Goal: Information Seeking & Learning: Learn about a topic

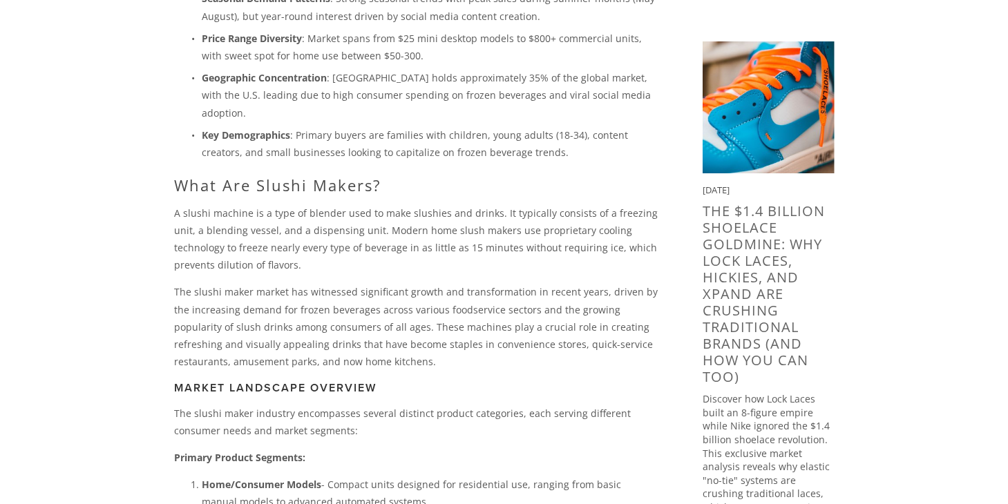
scroll to position [691, 0]
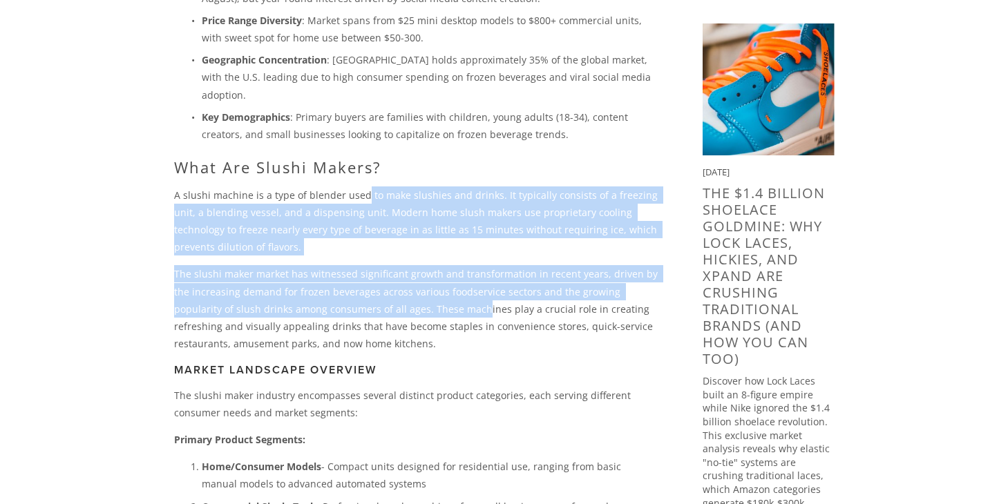
drag, startPoint x: 361, startPoint y: 160, endPoint x: 419, endPoint y: 267, distance: 121.4
click at [419, 266] on div "The slushi maker market represents one of 2024's hottest viral product opportun…" at bounding box center [416, 430] width 484 height 1712
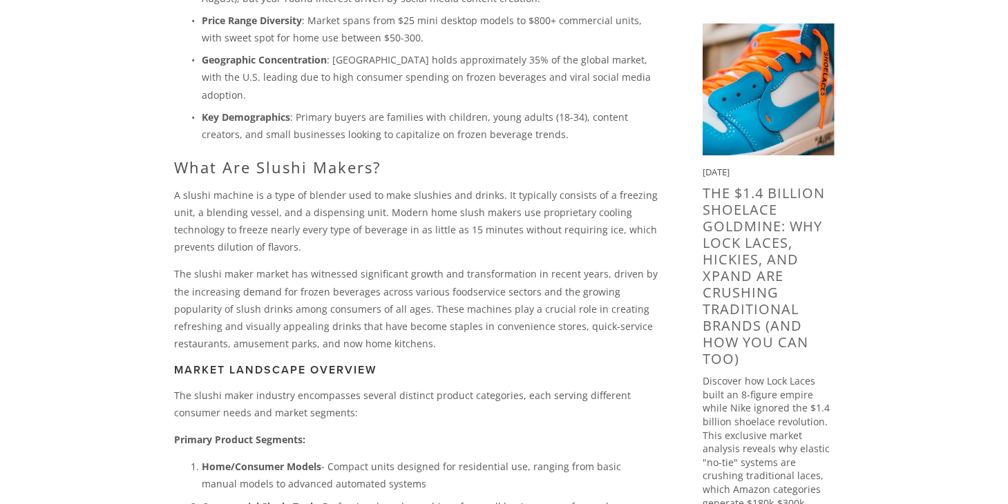
click at [356, 307] on p "The slushi maker market has witnessed significant growth and transformation in …" at bounding box center [416, 308] width 484 height 87
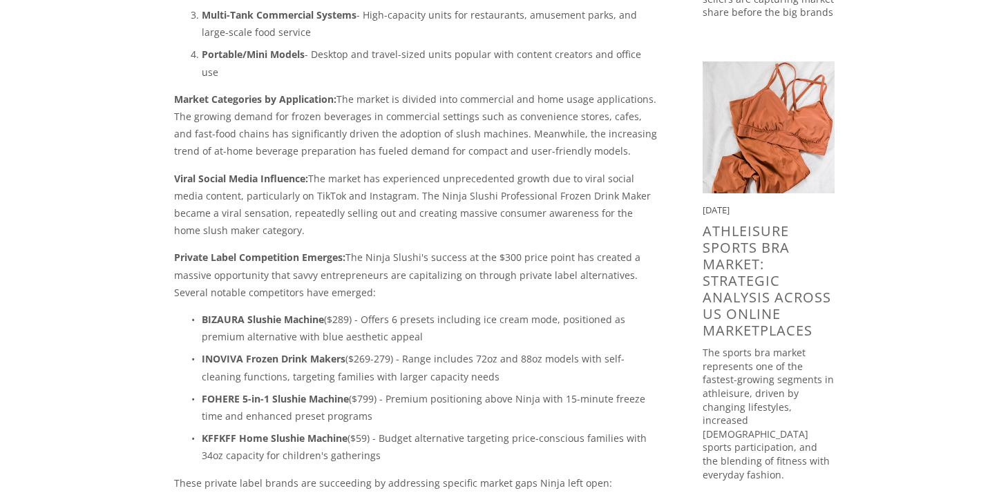
scroll to position [1243, 0]
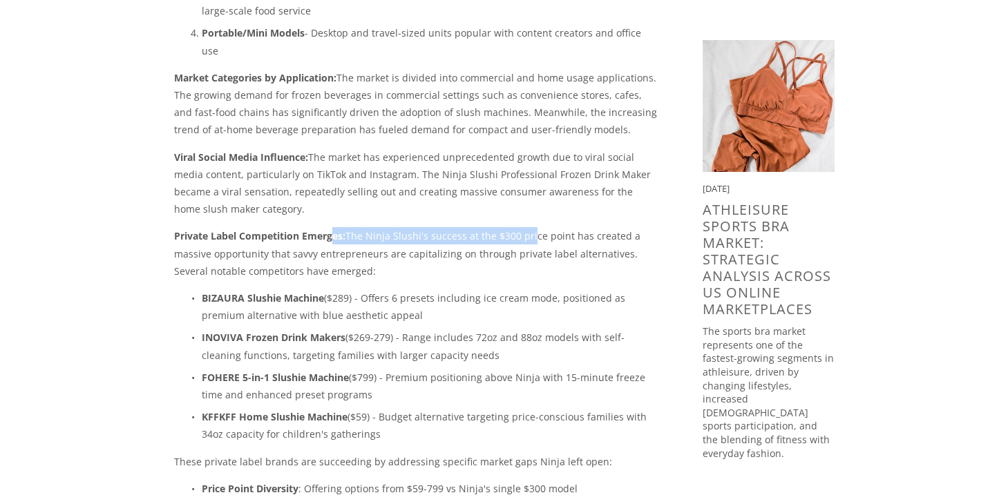
drag, startPoint x: 334, startPoint y: 184, endPoint x: 514, endPoint y: 193, distance: 180.5
click at [530, 227] on p "Private Label Competition Emerges: The Ninja Slushi's success at the $300 price…" at bounding box center [416, 253] width 484 height 52
click at [368, 227] on p "Private Label Competition Emerges: The Ninja Slushi's success at the $300 price…" at bounding box center [416, 253] width 484 height 52
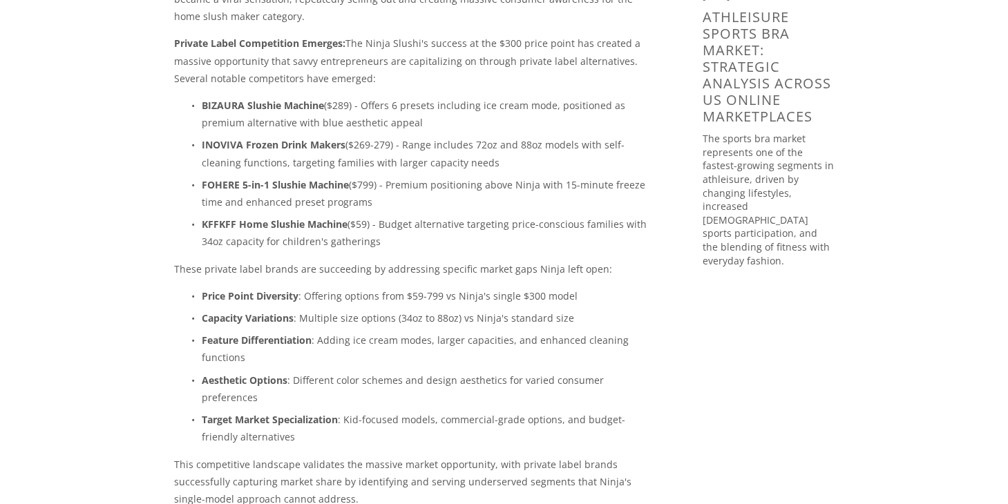
scroll to position [1450, 0]
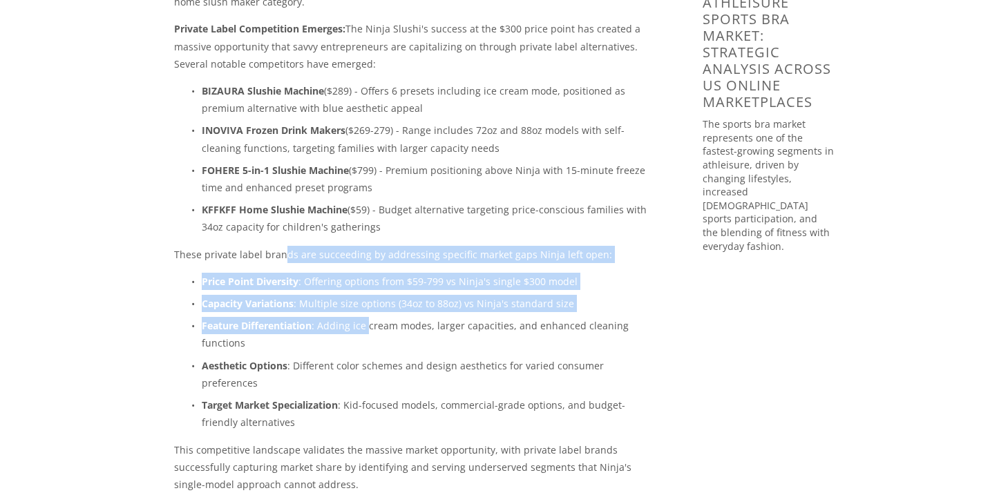
drag, startPoint x: 281, startPoint y: 202, endPoint x: 368, endPoint y: 274, distance: 113.3
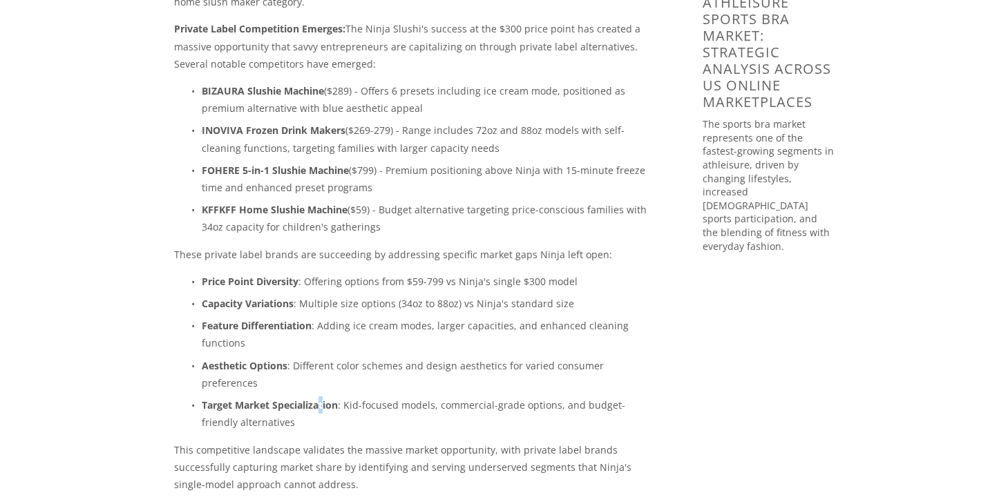
click at [323, 399] on strong "Target Market Specialization" at bounding box center [270, 405] width 136 height 13
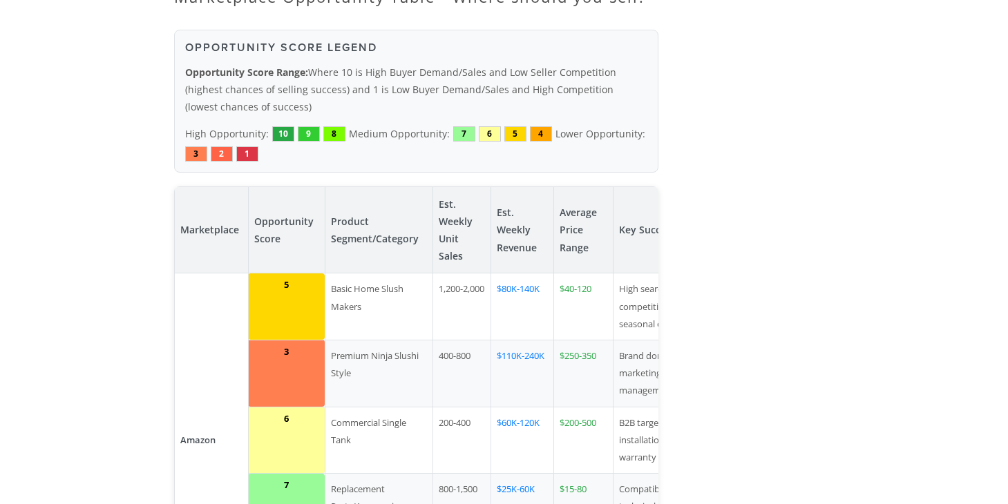
scroll to position [2003, 0]
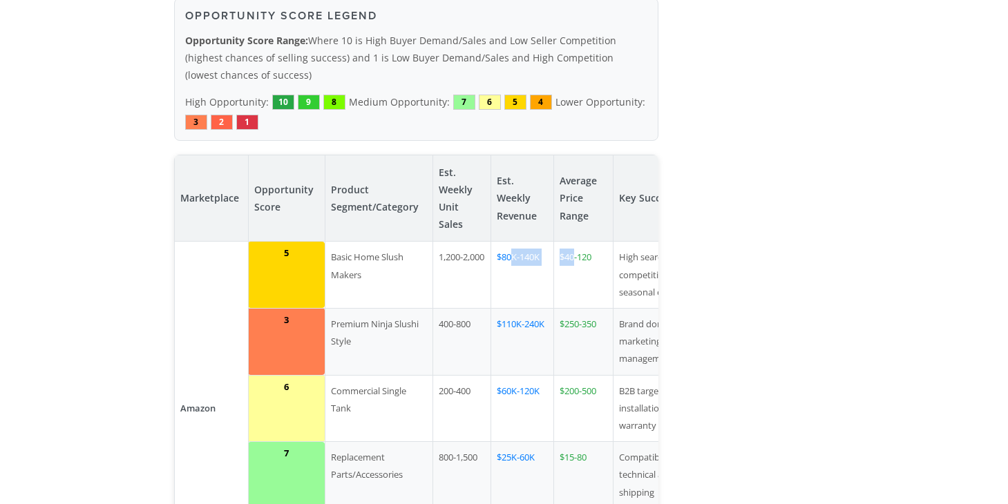
drag, startPoint x: 571, startPoint y: 210, endPoint x: 526, endPoint y: 213, distance: 45.0
click at [510, 242] on tr "Amazon 5 Basic Home Slush Makers 1,200-2,000 $80K-140K $40-120 High search volu…" at bounding box center [450, 275] width 552 height 67
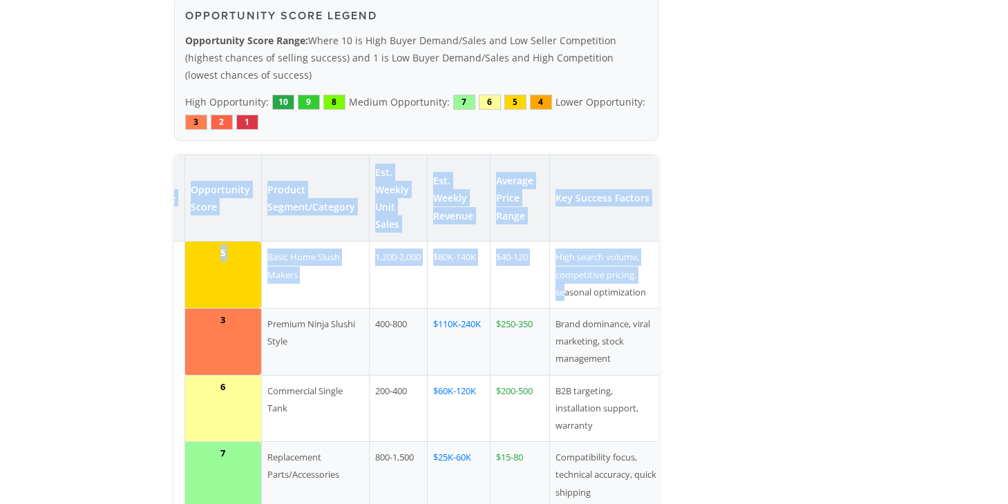
scroll to position [0, 68]
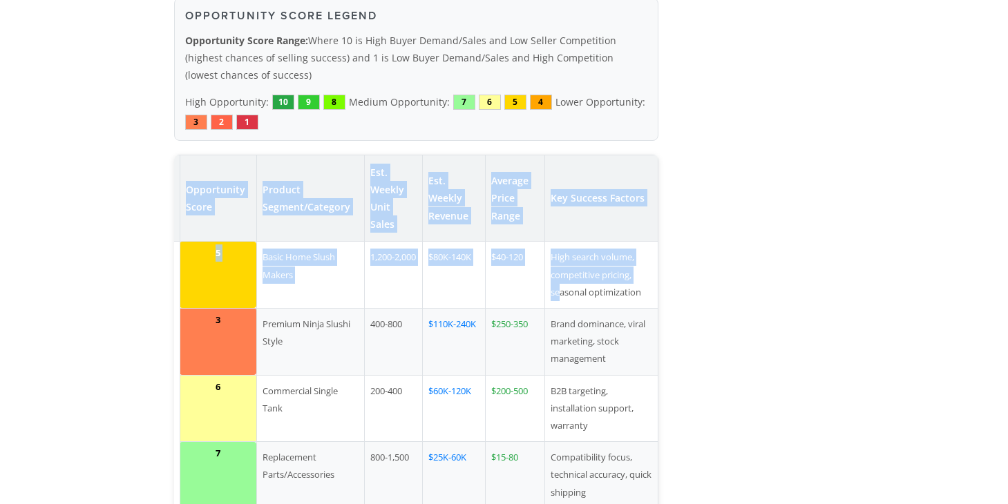
drag, startPoint x: 626, startPoint y: 202, endPoint x: 584, endPoint y: 207, distance: 42.5
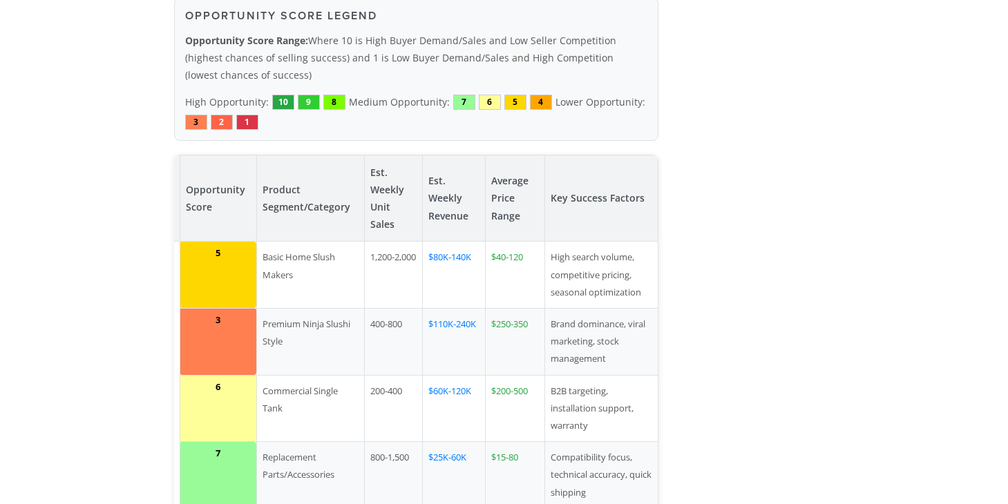
click at [513, 242] on td "$40-120" at bounding box center [514, 275] width 59 height 67
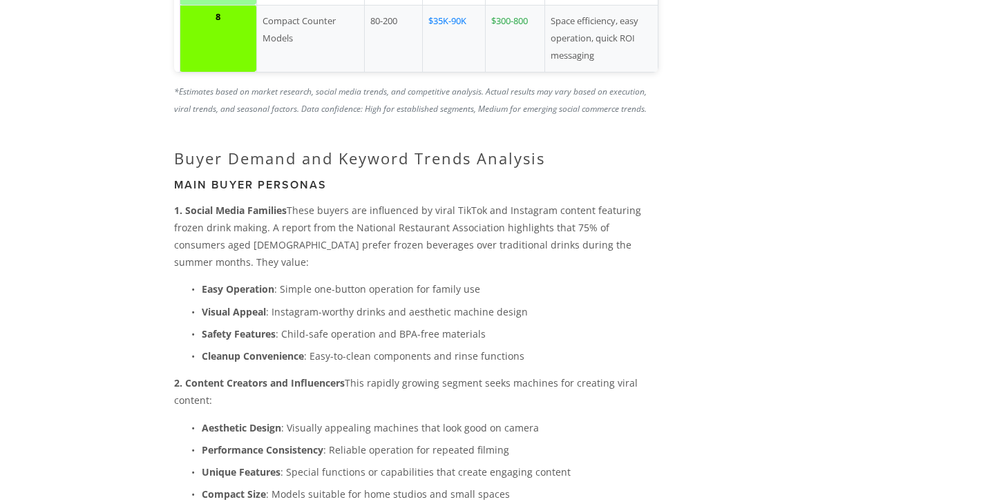
scroll to position [3522, 0]
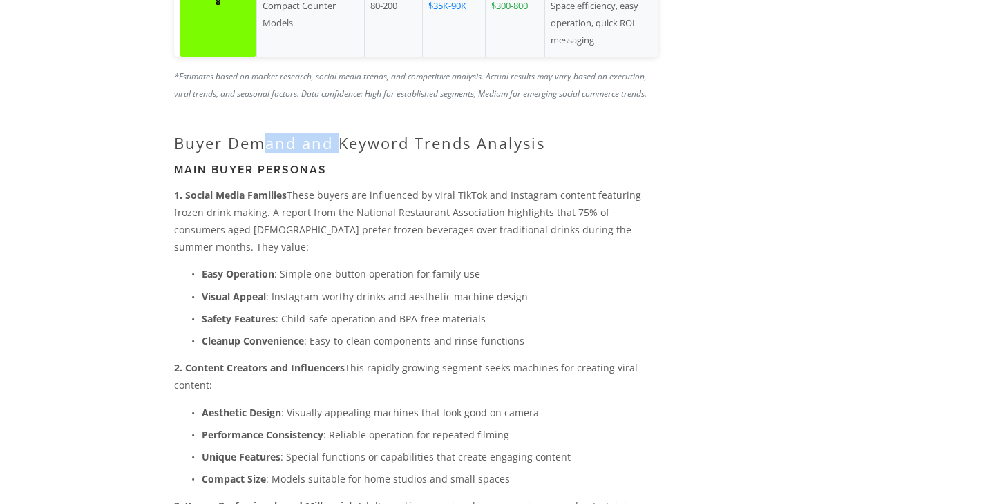
drag, startPoint x: 259, startPoint y: 65, endPoint x: 340, endPoint y: 73, distance: 81.2
click at [340, 134] on h2 "Buyer Demand and Keyword Trends Analysis" at bounding box center [416, 143] width 484 height 18
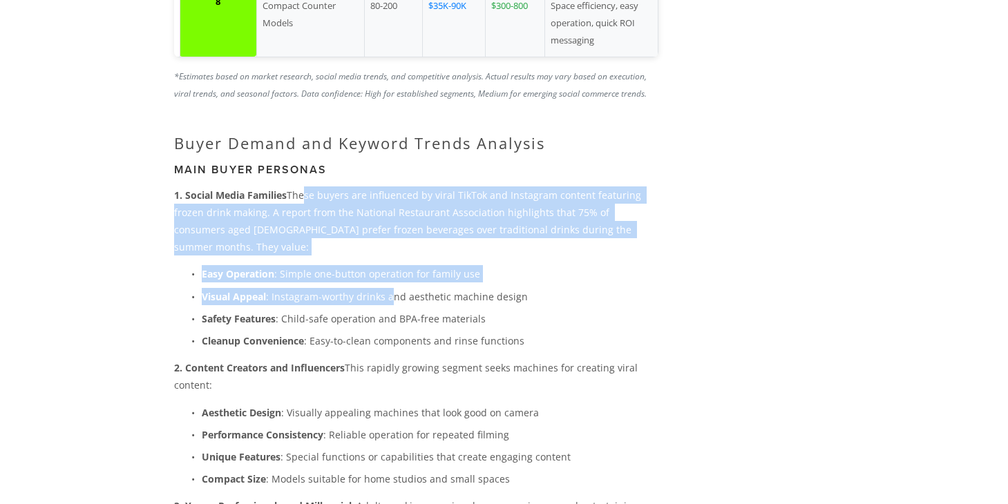
drag, startPoint x: 299, startPoint y: 116, endPoint x: 393, endPoint y: 215, distance: 136.8
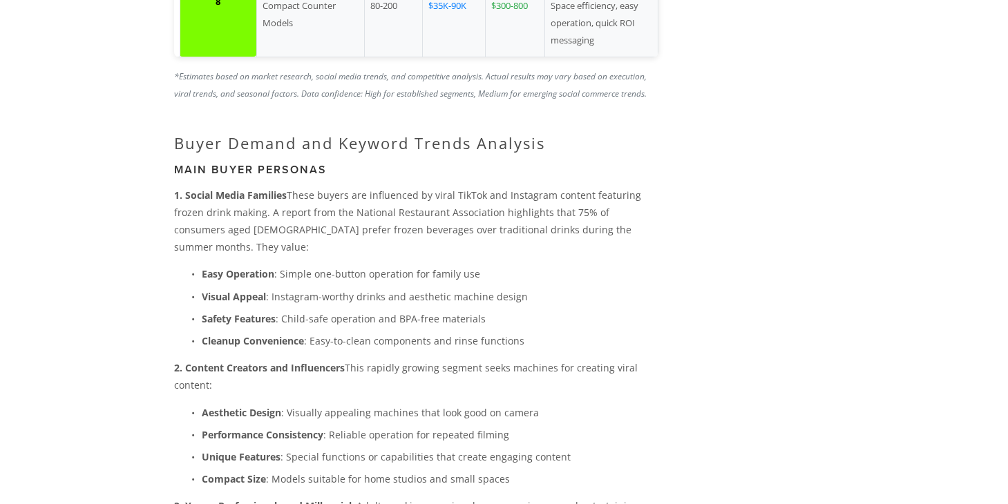
click at [357, 359] on p "2. Content Creators and Influencers This rapidly growing segment seeks machines…" at bounding box center [416, 376] width 484 height 35
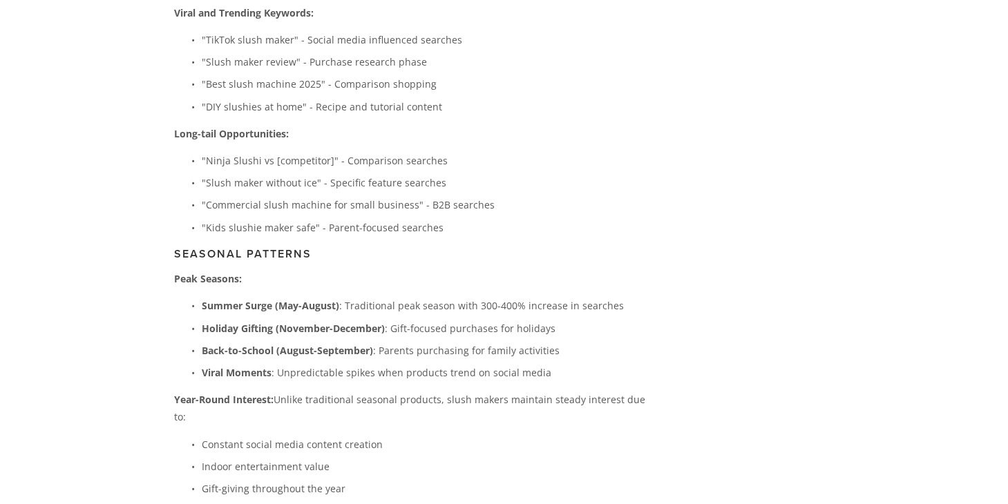
scroll to position [4559, 0]
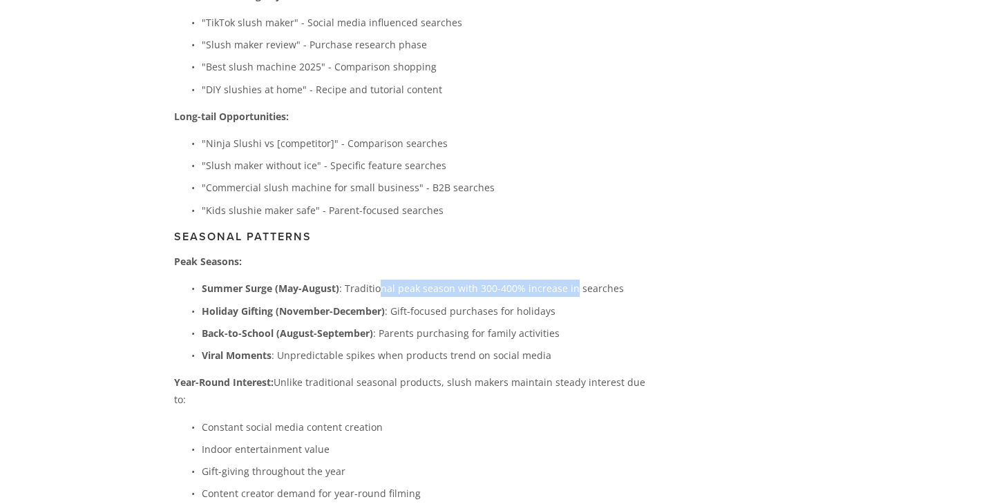
drag, startPoint x: 379, startPoint y: 193, endPoint x: 571, endPoint y: 203, distance: 191.6
click at [571, 280] on p "Summer Surge (May-August) : Traditional peak season with 300-400% increase in s…" at bounding box center [430, 288] width 457 height 17
click at [238, 282] on strong "Summer Surge (May-August)" at bounding box center [270, 288] width 137 height 13
click at [414, 280] on p "Summer Surge (May-August) : Traditional peak season with 300-400% increase in s…" at bounding box center [430, 288] width 457 height 17
drag, startPoint x: 414, startPoint y: 218, endPoint x: 419, endPoint y: 227, distance: 10.2
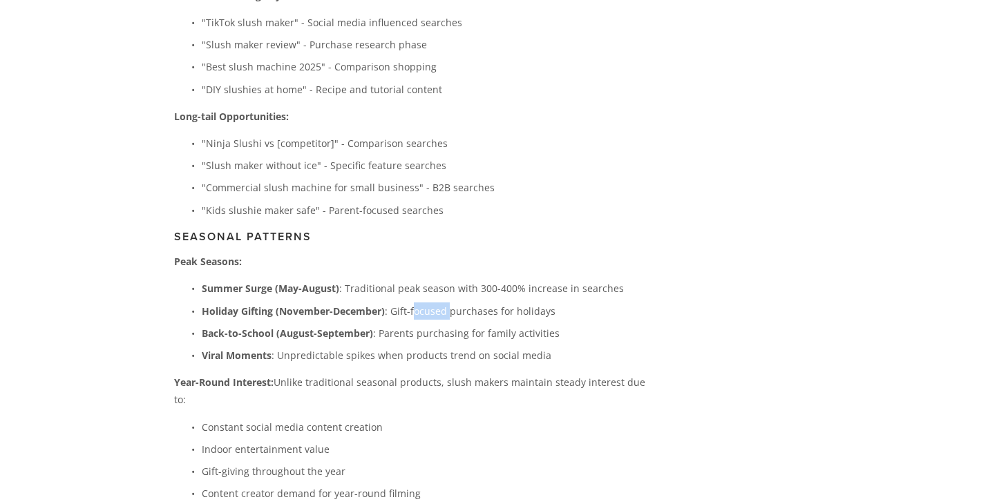
click at [449, 303] on p "Holiday Gifting (November-December) : Gift-focused purchases for holidays" at bounding box center [430, 311] width 457 height 17
click at [343, 327] on strong "Back-to-School (August-September)" at bounding box center [287, 333] width 171 height 13
click at [437, 325] on p "Back-to-School (August-September) : Parents purchasing for family activities" at bounding box center [430, 333] width 457 height 17
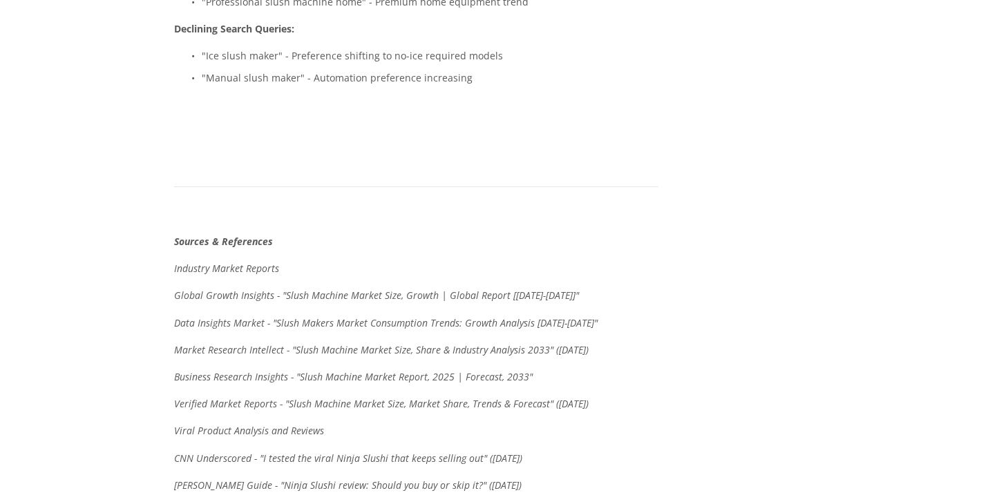
scroll to position [5249, 0]
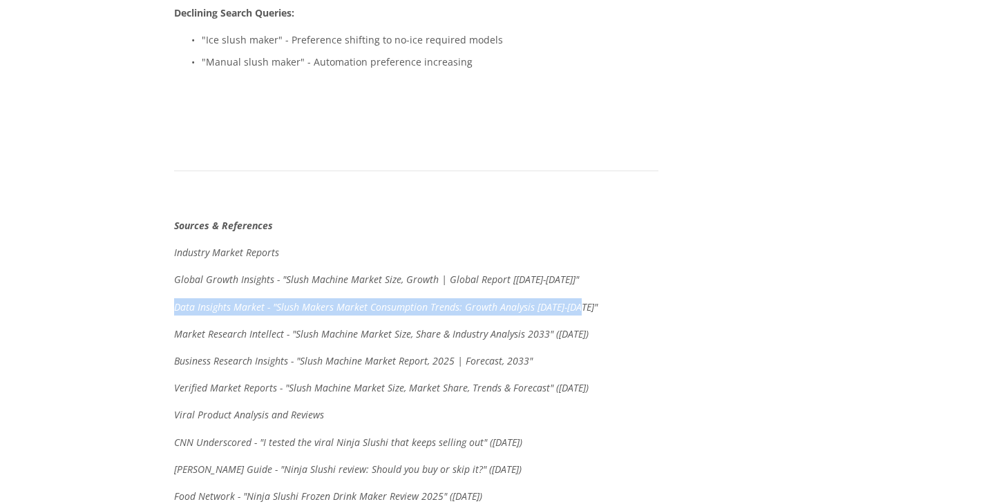
drag, startPoint x: 175, startPoint y: 195, endPoint x: 582, endPoint y: 198, distance: 406.1
click at [582, 298] on p "Data Insights Market - "Slush Makers Market Consumption Trends: Growth Analysis…" at bounding box center [416, 306] width 484 height 17
copy em "Data Insights Market - "Slush Makers Market Consumption Trends: Growth Analysis…"
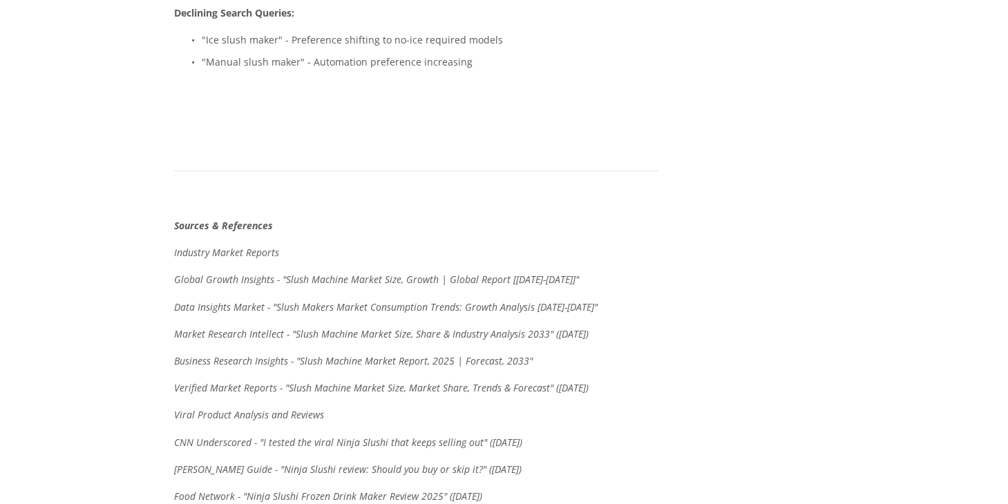
click at [297, 327] on em "Market Research Intellect - "Slush Machine Market Size, Share & Industry Analys…" at bounding box center [381, 333] width 414 height 13
drag, startPoint x: 291, startPoint y: 220, endPoint x: 596, endPoint y: 215, distance: 304.6
click at [603, 325] on p "Market Research Intellect - "Slush Machine Market Size, Share & Industry Analys…" at bounding box center [416, 333] width 484 height 17
copy em "Slush Machine Market Size, Share & Industry Analysis 2033" ([DATE])"
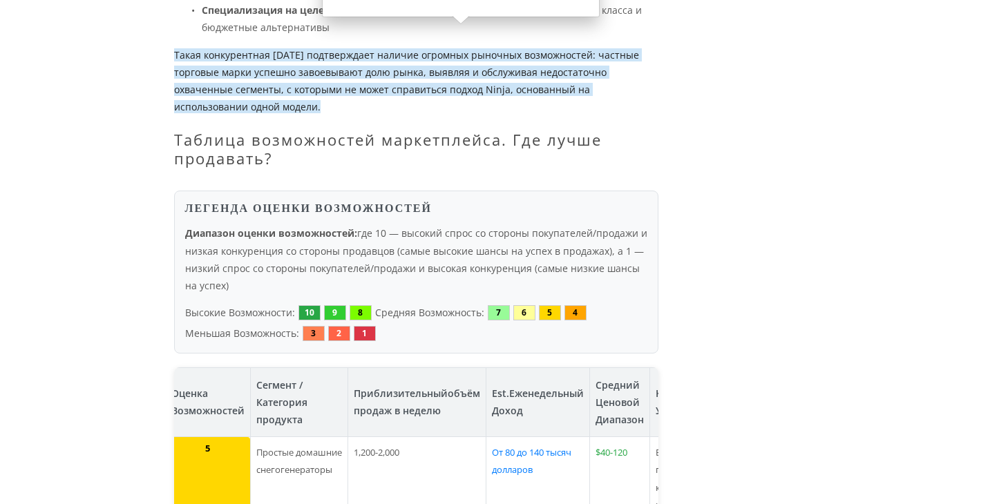
scroll to position [2210, 0]
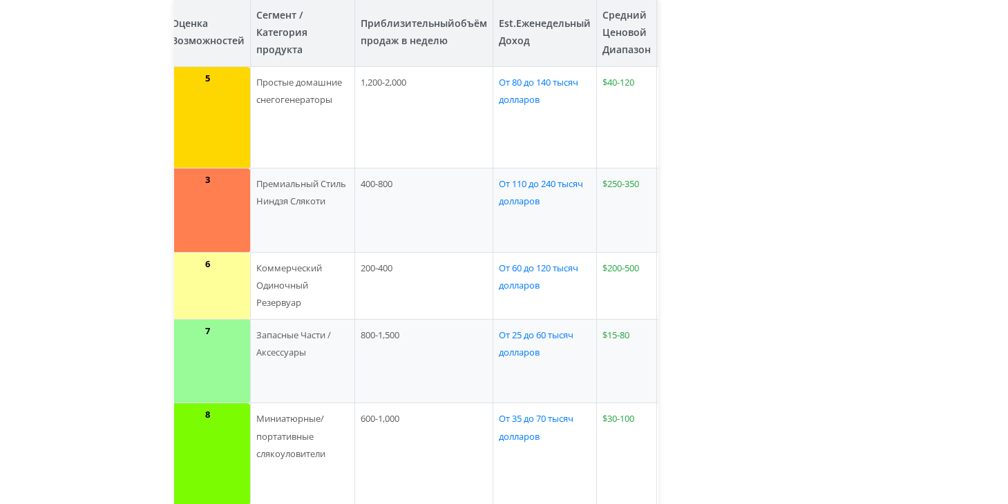
scroll to position [0, 127]
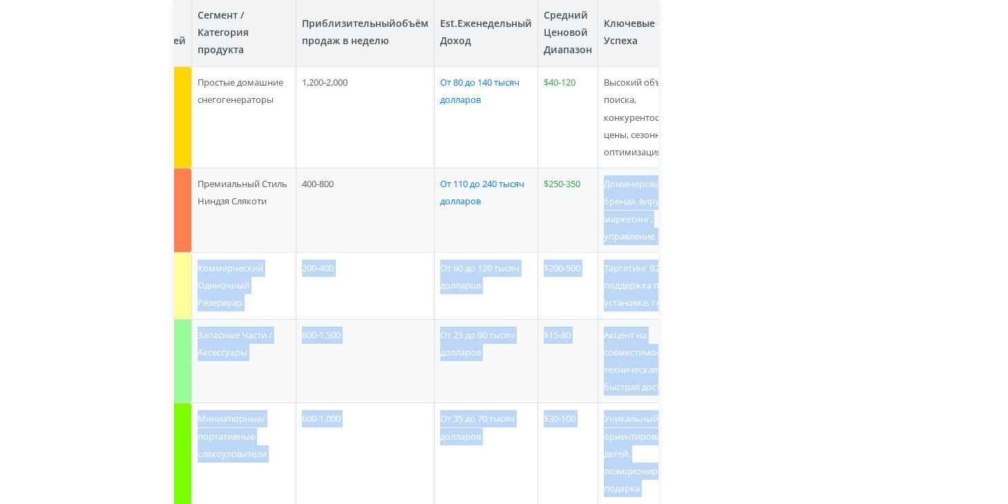
drag, startPoint x: 600, startPoint y: 209, endPoint x: 684, endPoint y: 225, distance: 85.1
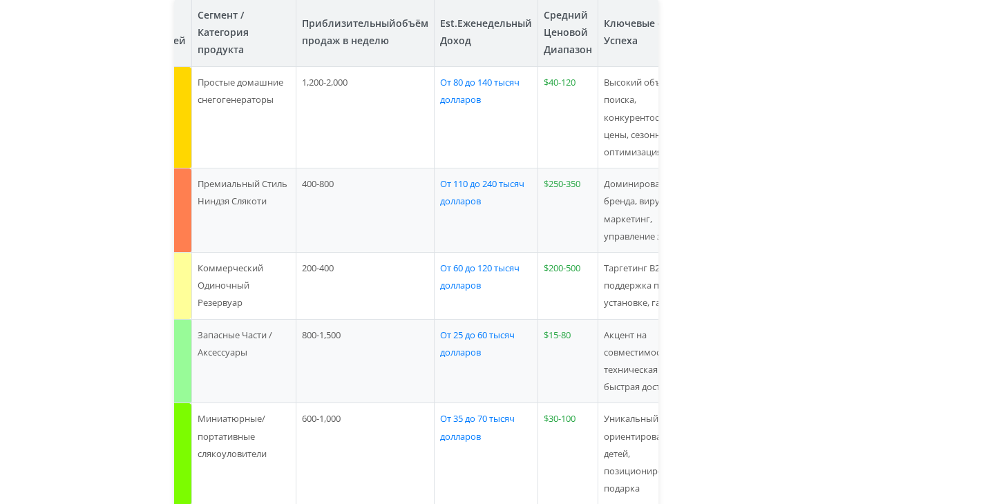
click at [537, 213] on td "$250-350" at bounding box center [567, 211] width 60 height 84
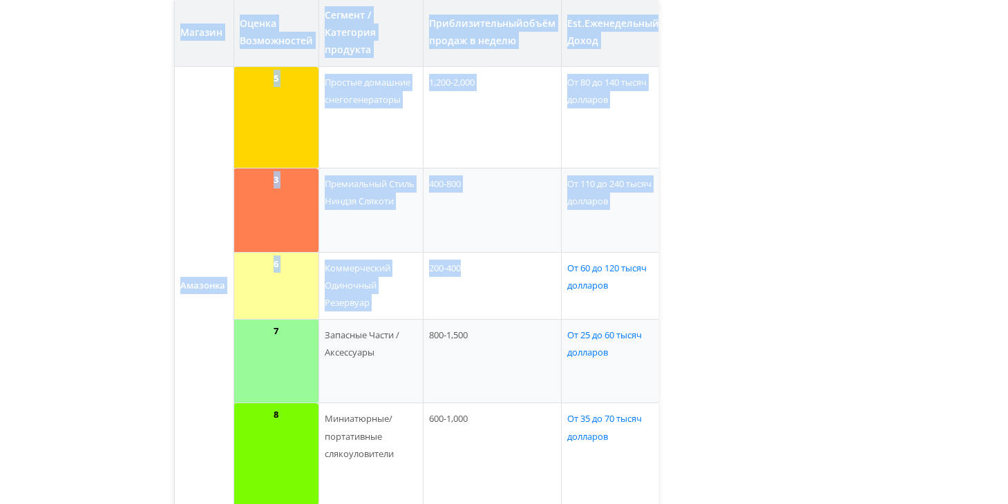
drag, startPoint x: 359, startPoint y: 289, endPoint x: 173, endPoint y: 296, distance: 186.6
click at [474, 282] on td "200-400" at bounding box center [492, 286] width 138 height 67
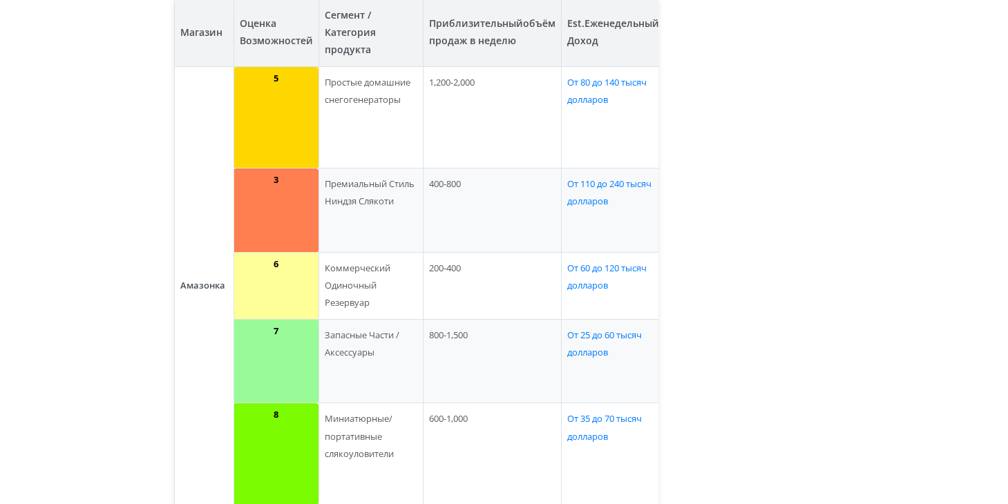
click at [597, 289] on td "От 60 до 120 тысяч долларов" at bounding box center [613, 286] width 104 height 67
drag, startPoint x: 577, startPoint y: 288, endPoint x: 503, endPoint y: 279, distance: 75.1
click at [503, 279] on tr "6 Коммерческий Одиночный Резервуар 200-400 От 60 до 120 тысяч долларов $200-500…" at bounding box center [504, 286] width 661 height 67
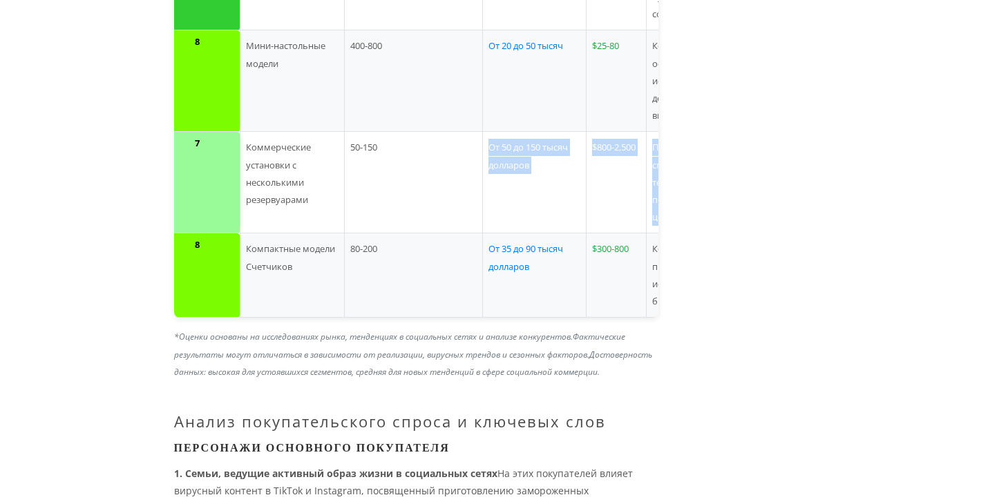
scroll to position [0, 126]
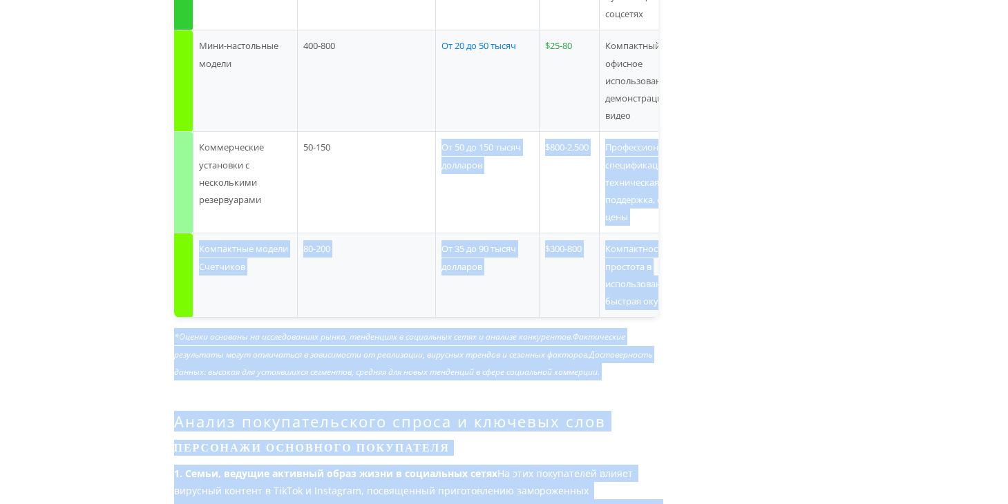
drag, startPoint x: 474, startPoint y: 229, endPoint x: 580, endPoint y: 242, distance: 106.6
click at [539, 233] on td "$800-2,500" at bounding box center [569, 183] width 60 height 102
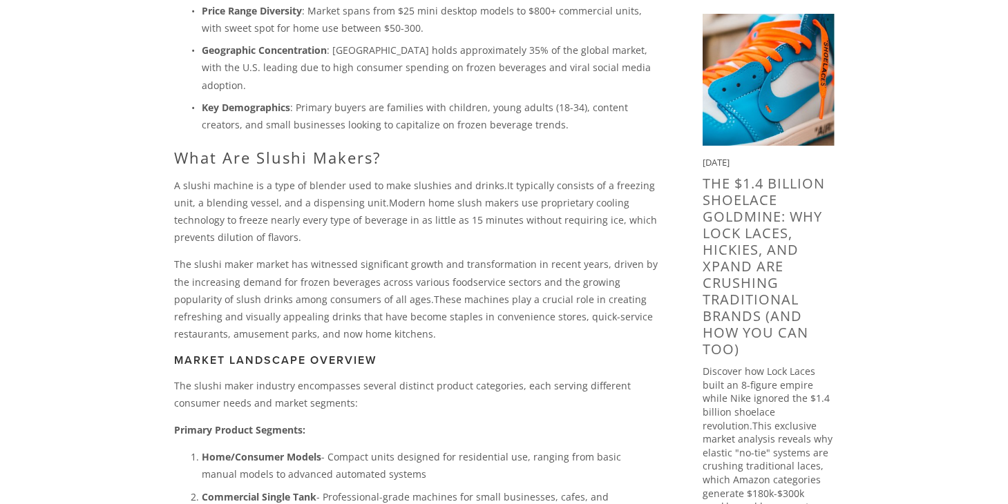
scroll to position [0, 0]
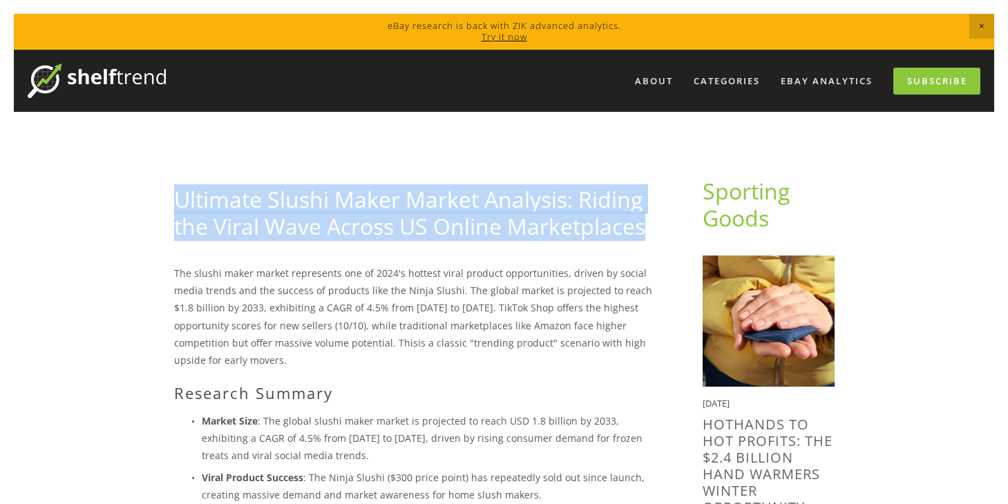
drag, startPoint x: 166, startPoint y: 198, endPoint x: 651, endPoint y: 238, distance: 486.5
copy ya-tr-span "Ultimate Slushi Maker Market Analysis: Riding the Viral Wave Across US Online M…"
